Goal: Task Accomplishment & Management: Manage account settings

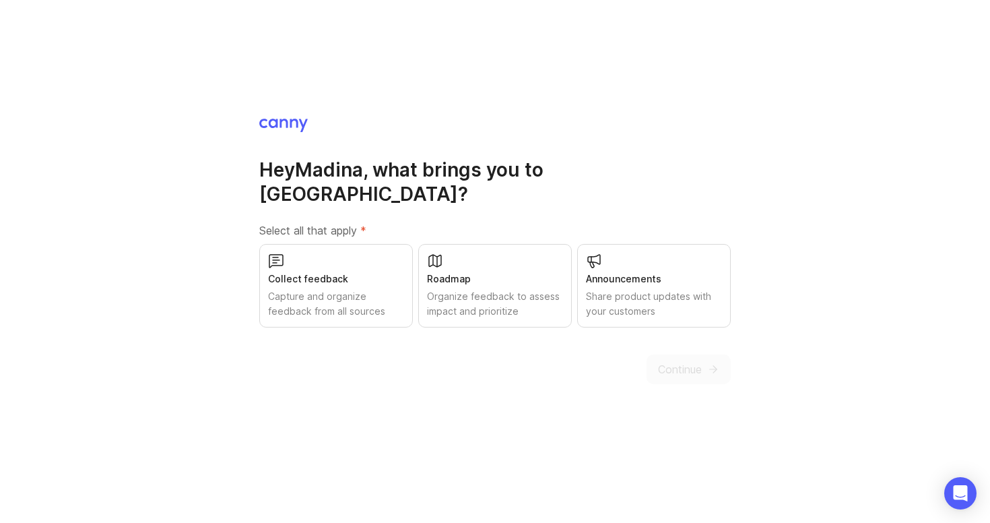
click at [365, 289] on div "Capture and organize feedback from all sources" at bounding box center [336, 304] width 136 height 30
click at [701, 362] on span "Continue" at bounding box center [680, 369] width 44 height 16
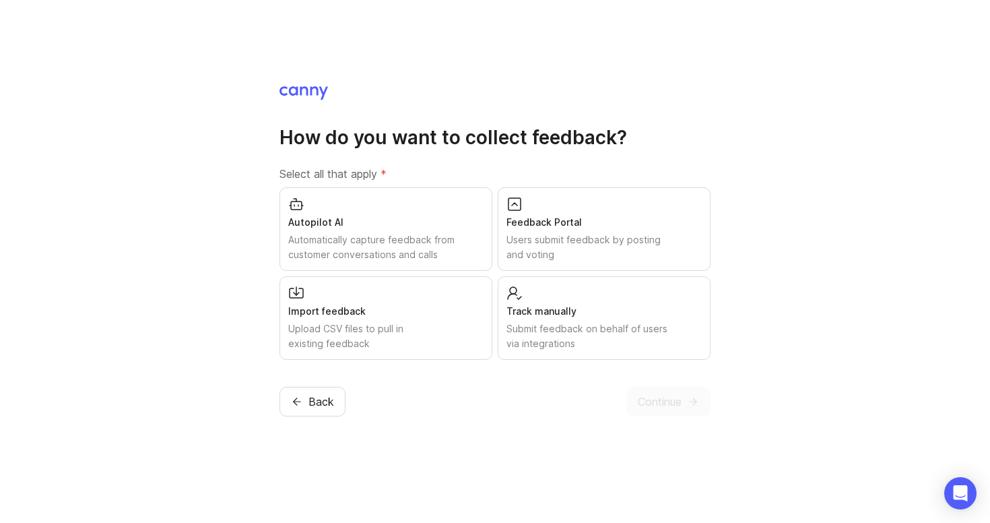
click at [412, 238] on div "Automatically capture feedback from customer conversations and calls" at bounding box center [385, 247] width 195 height 30
click at [655, 402] on span "Continue" at bounding box center [660, 401] width 44 height 16
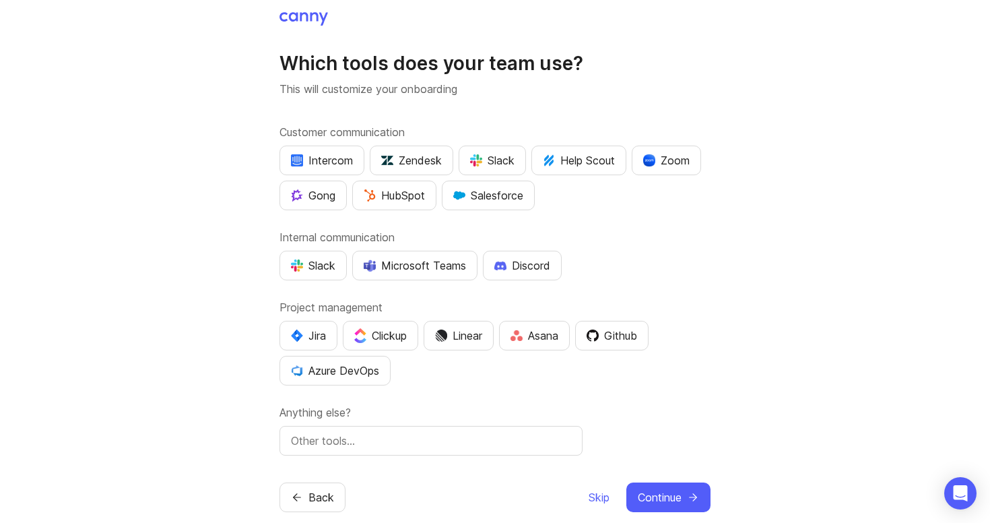
scroll to position [22, 0]
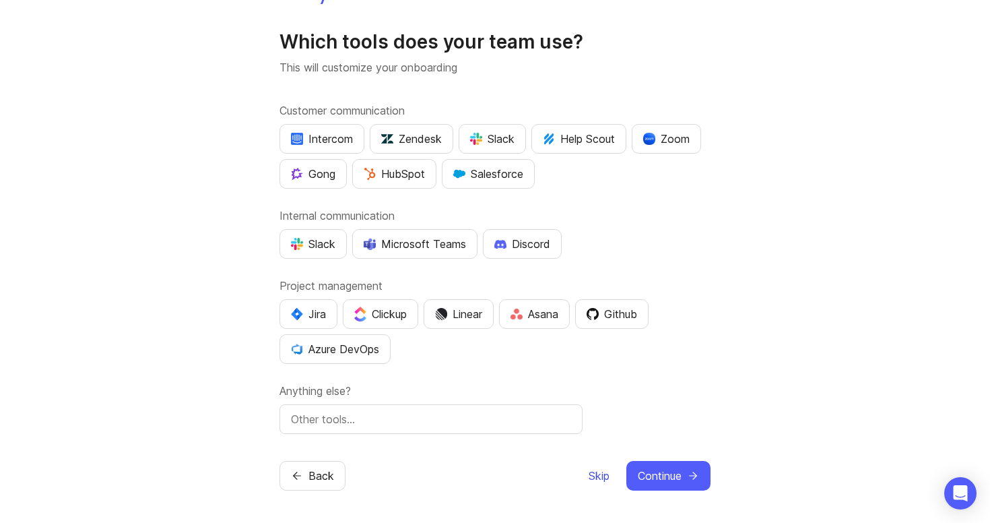
click at [602, 473] on span "Skip" at bounding box center [599, 476] width 21 height 16
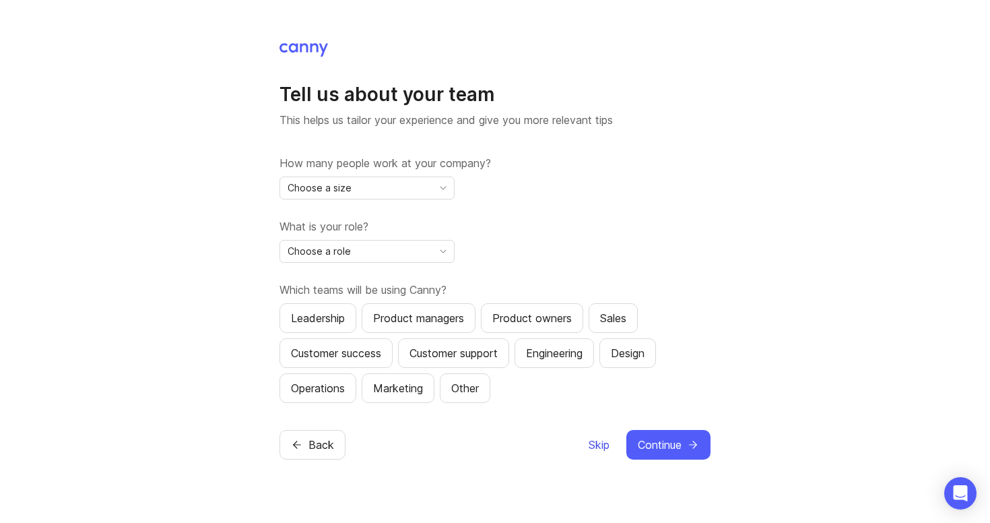
click at [595, 443] on span "Skip" at bounding box center [599, 445] width 21 height 16
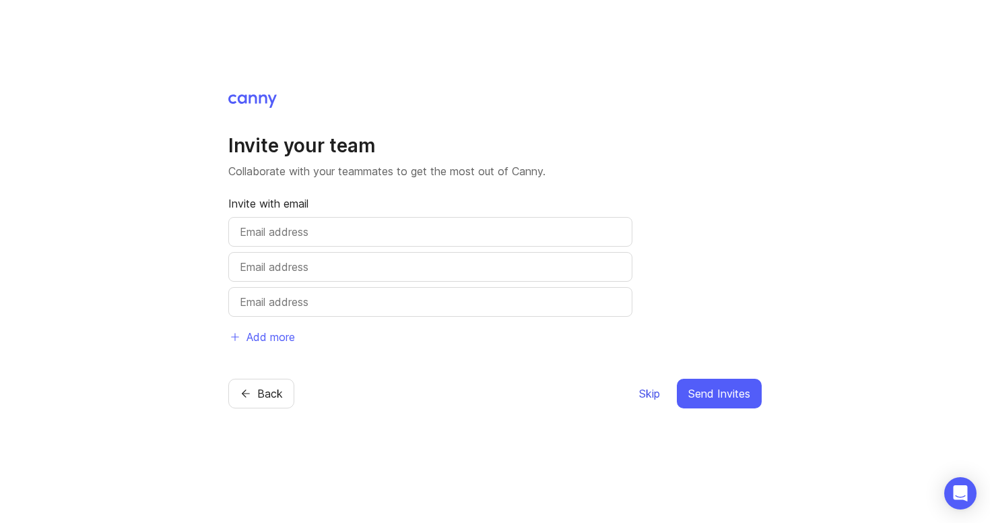
click at [646, 391] on span "Skip" at bounding box center [649, 393] width 21 height 16
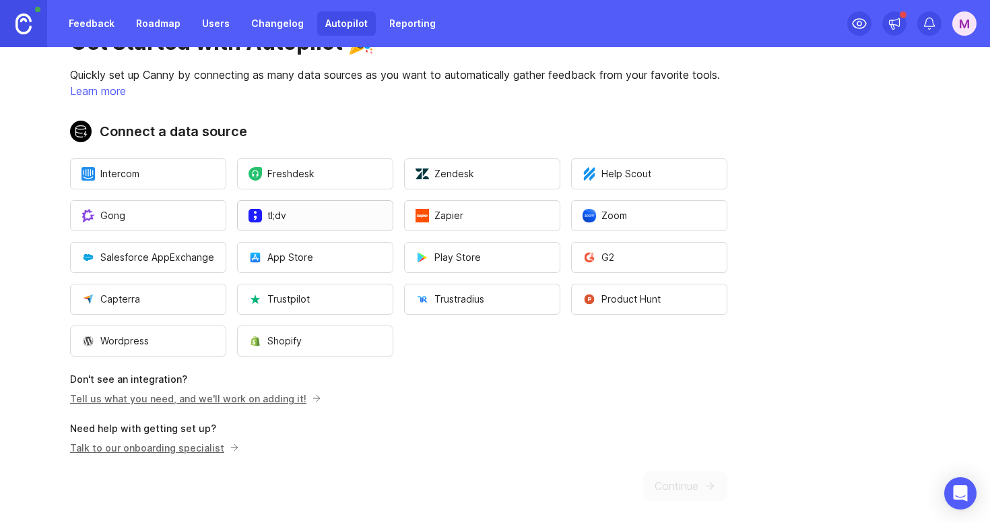
scroll to position [61, 0]
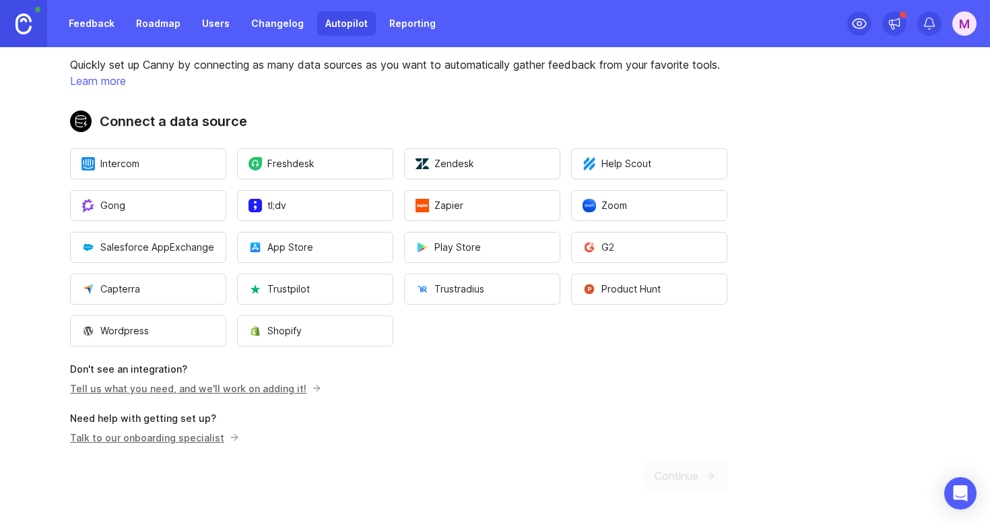
click at [98, 33] on link "Feedback" at bounding box center [92, 23] width 62 height 24
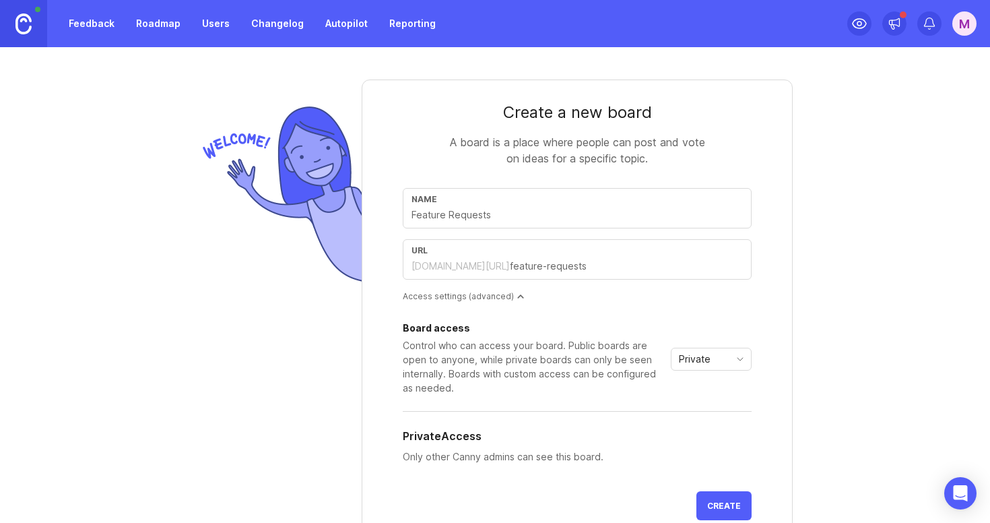
click at [962, 34] on div "M" at bounding box center [965, 23] width 24 height 24
click at [895, 195] on p "Logout" at bounding box center [892, 196] width 32 height 13
